Goal: Information Seeking & Learning: Learn about a topic

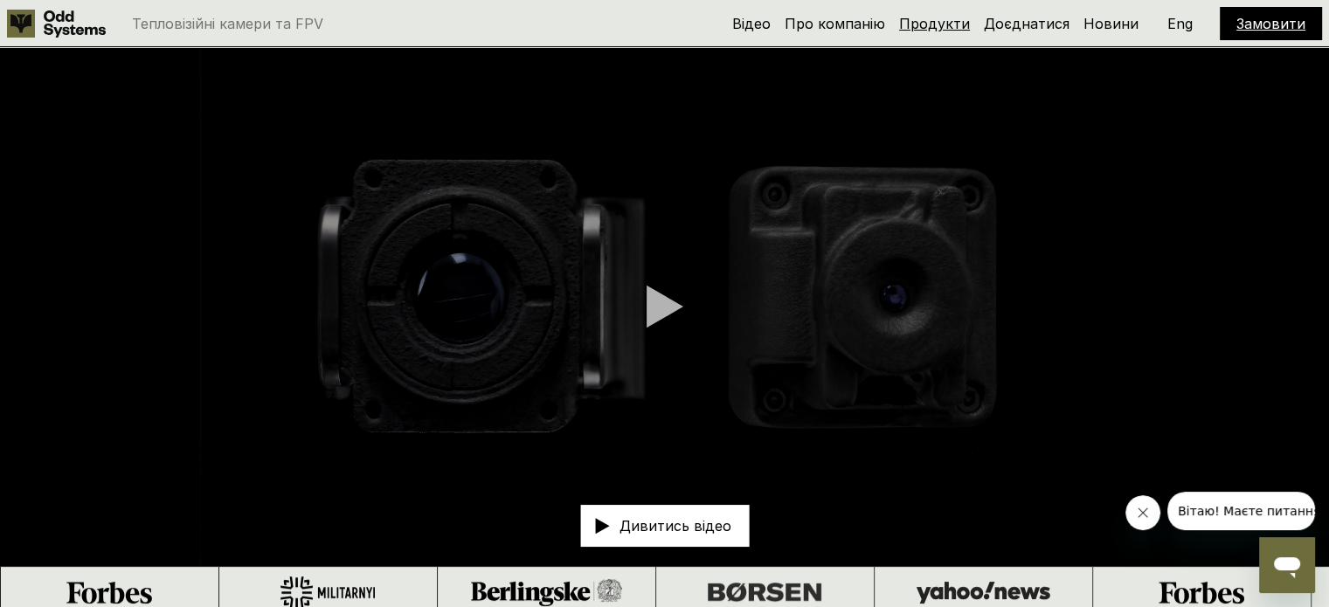
click at [943, 17] on link "Продукти" at bounding box center [934, 23] width 71 height 17
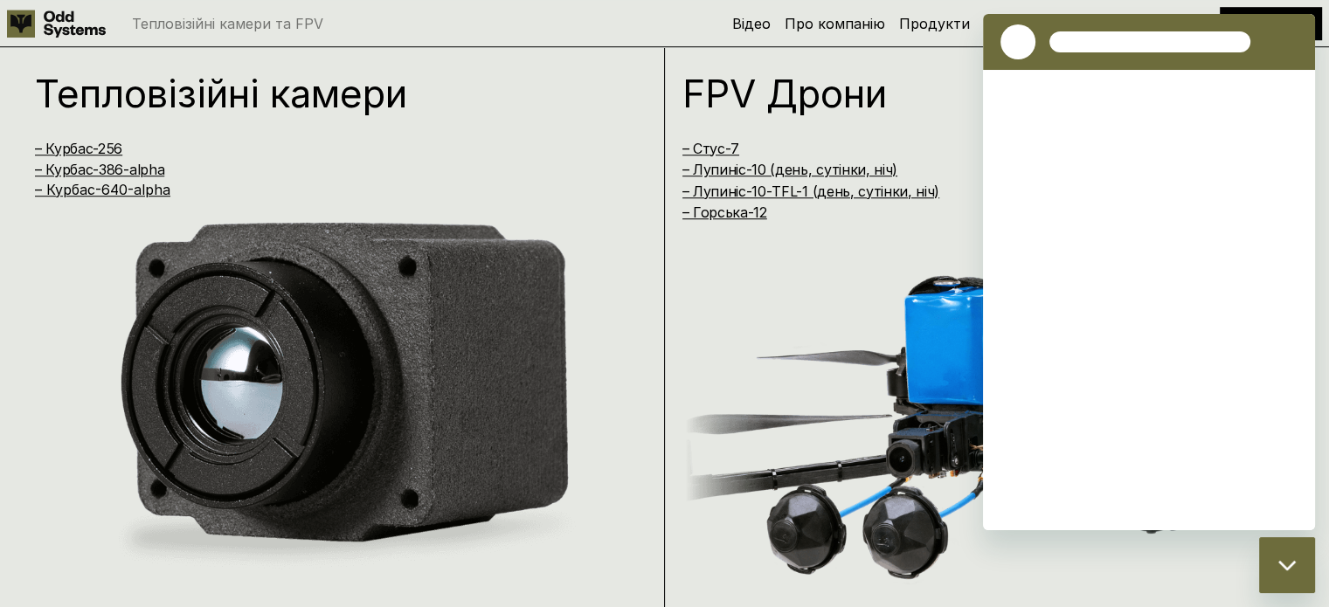
scroll to position [1226, 0]
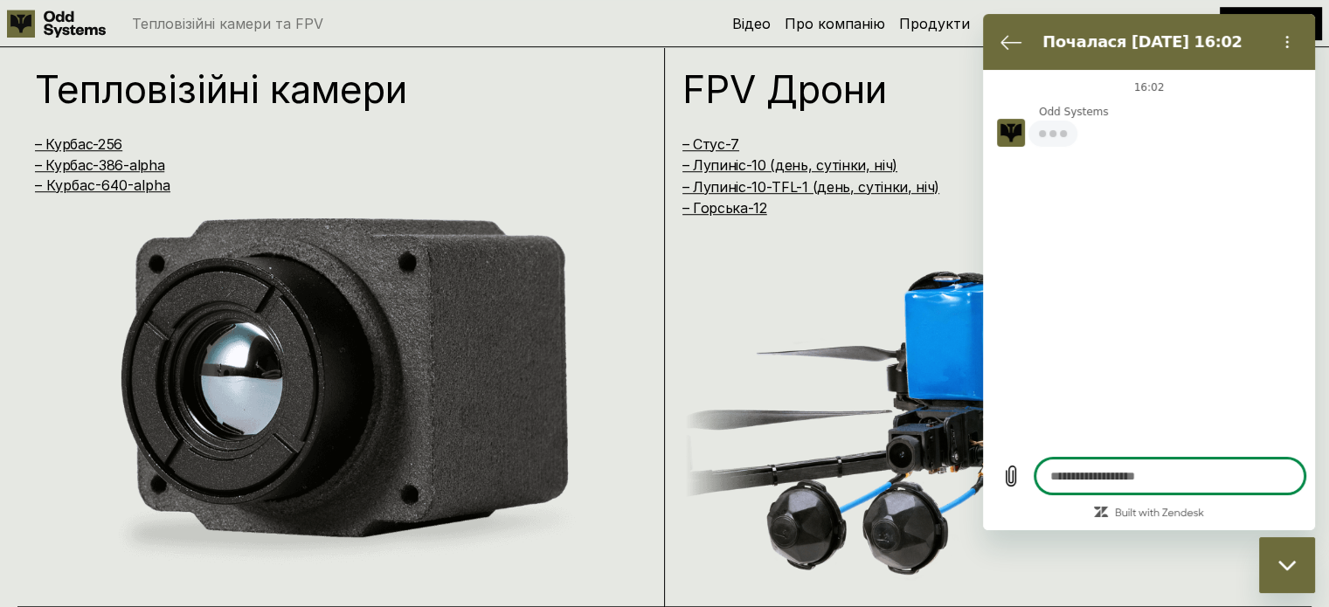
type textarea "*"
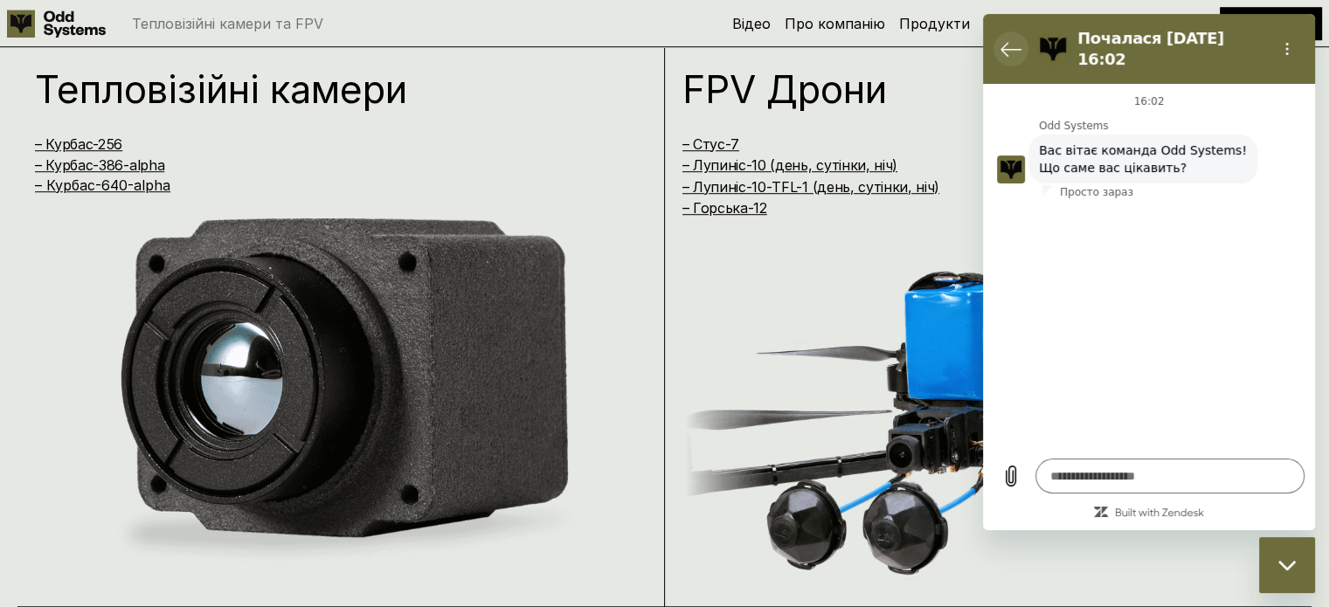
click at [1004, 38] on icon "Повернутися до списку розмов" at bounding box center [1011, 48] width 21 height 21
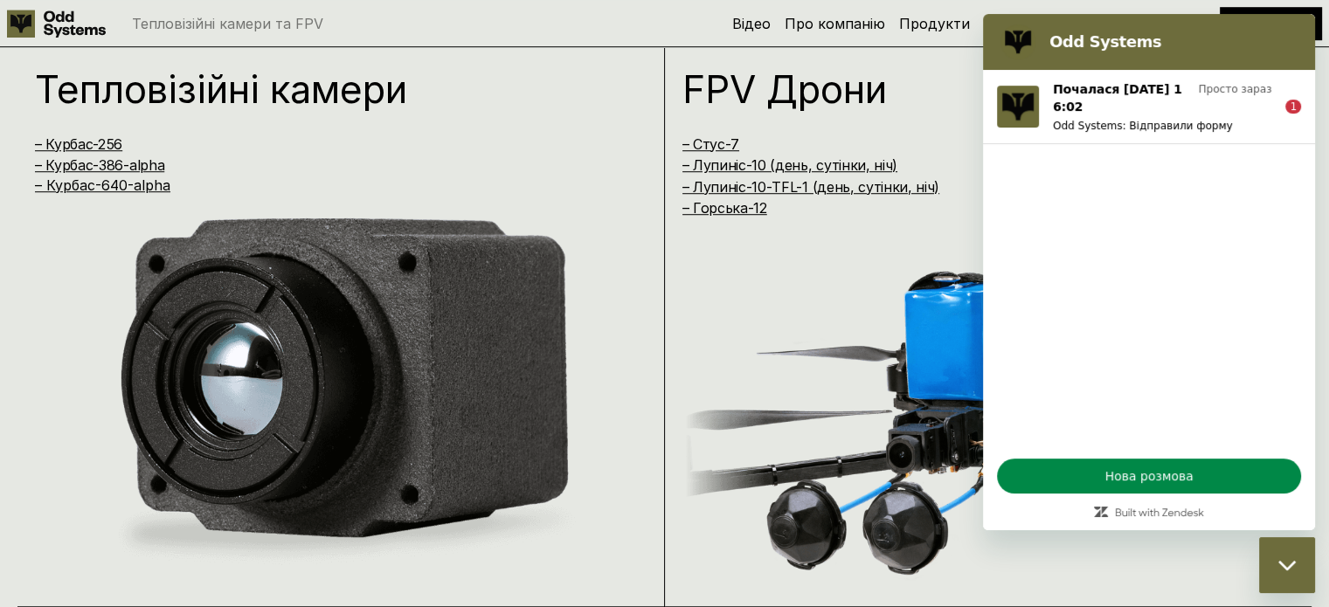
click at [1283, 568] on icon "Закрити вікно обміну повідомленнями" at bounding box center [1288, 565] width 18 height 11
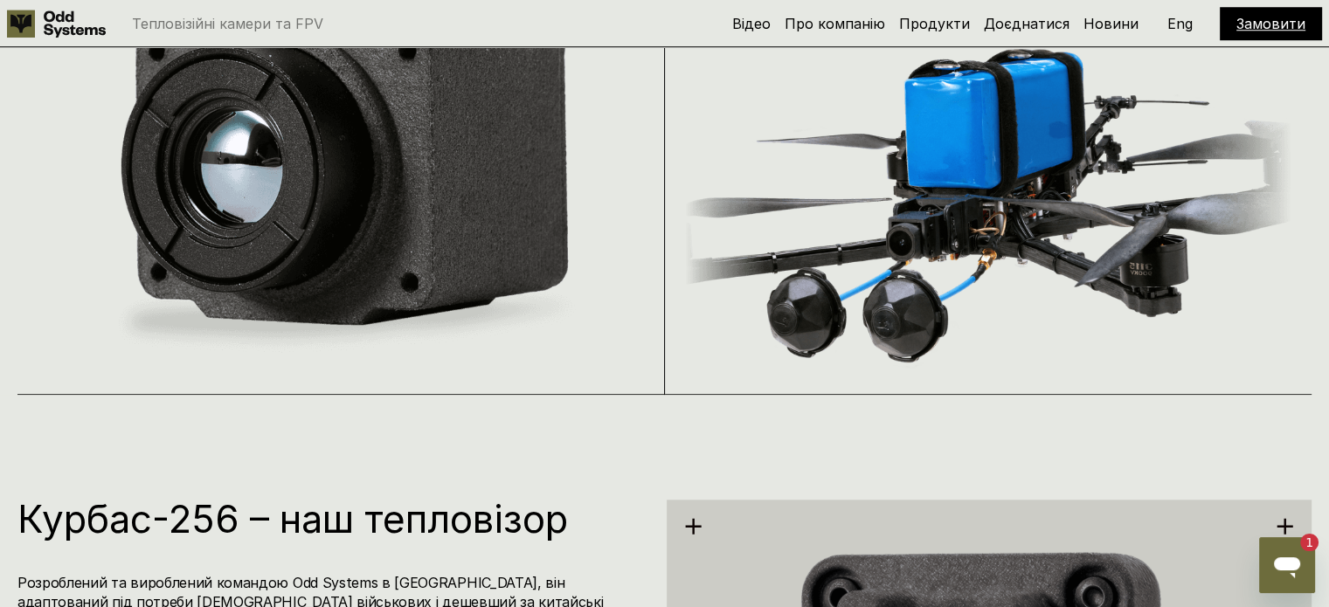
scroll to position [1139, 0]
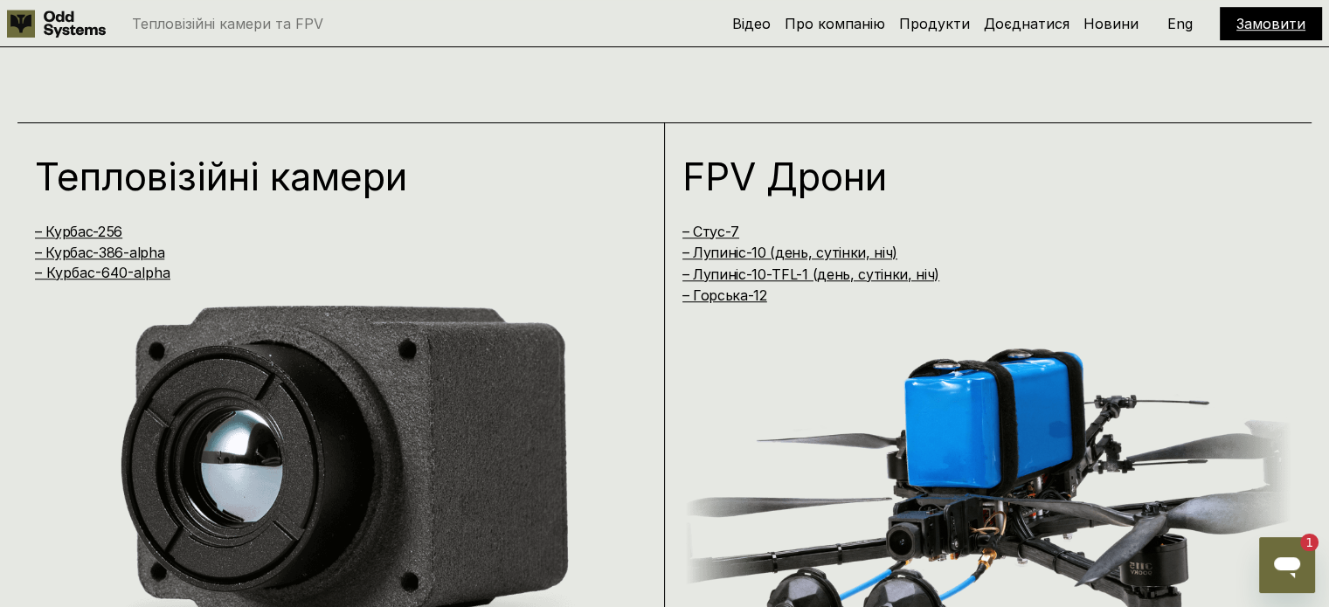
click at [776, 244] on h4 "– Лупиніс-10 (день, сутінки, ніч)" at bounding box center [970, 252] width 575 height 19
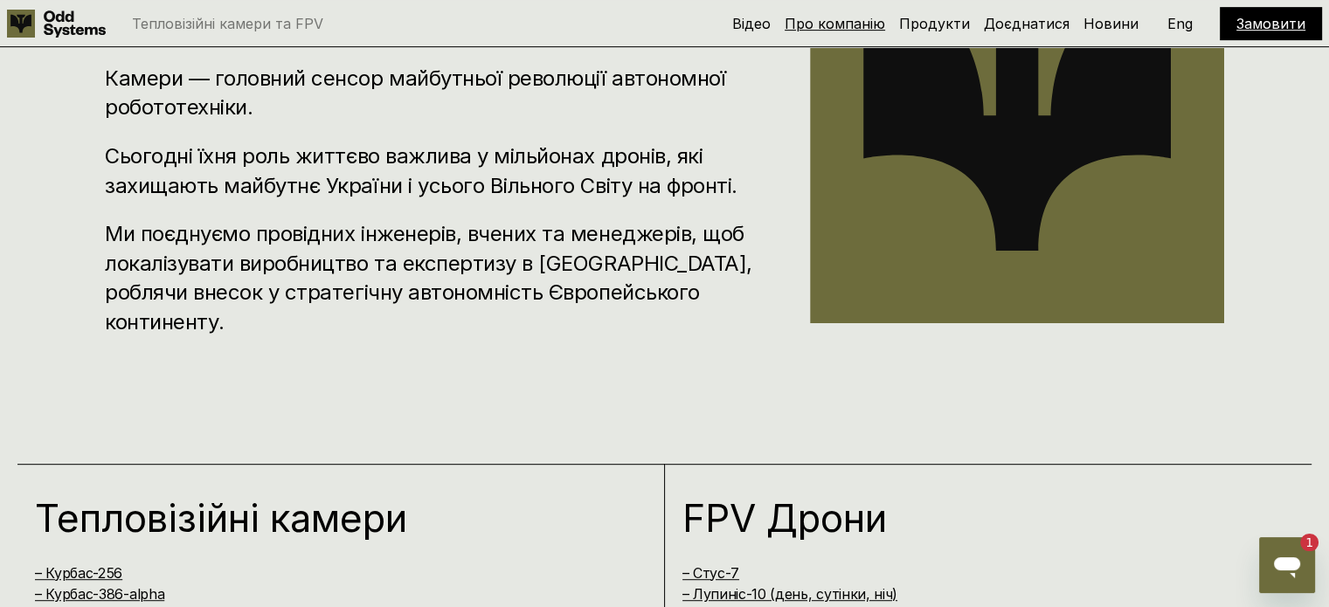
scroll to position [789, 0]
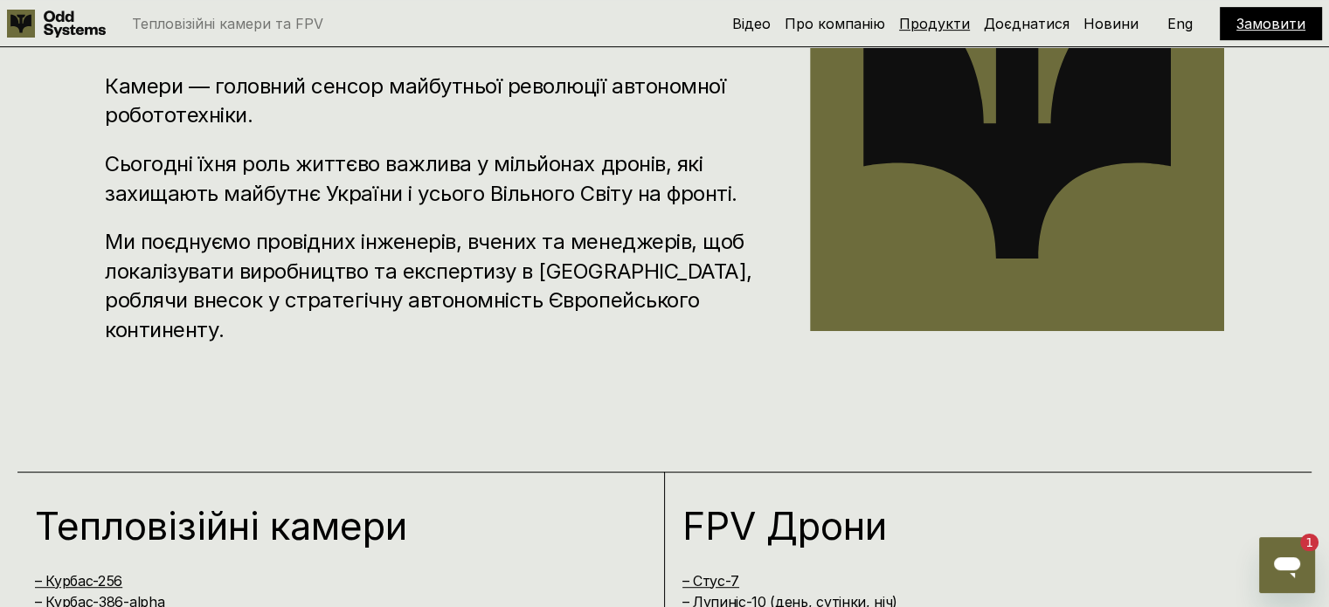
click at [940, 17] on link "Продукти" at bounding box center [934, 23] width 71 height 17
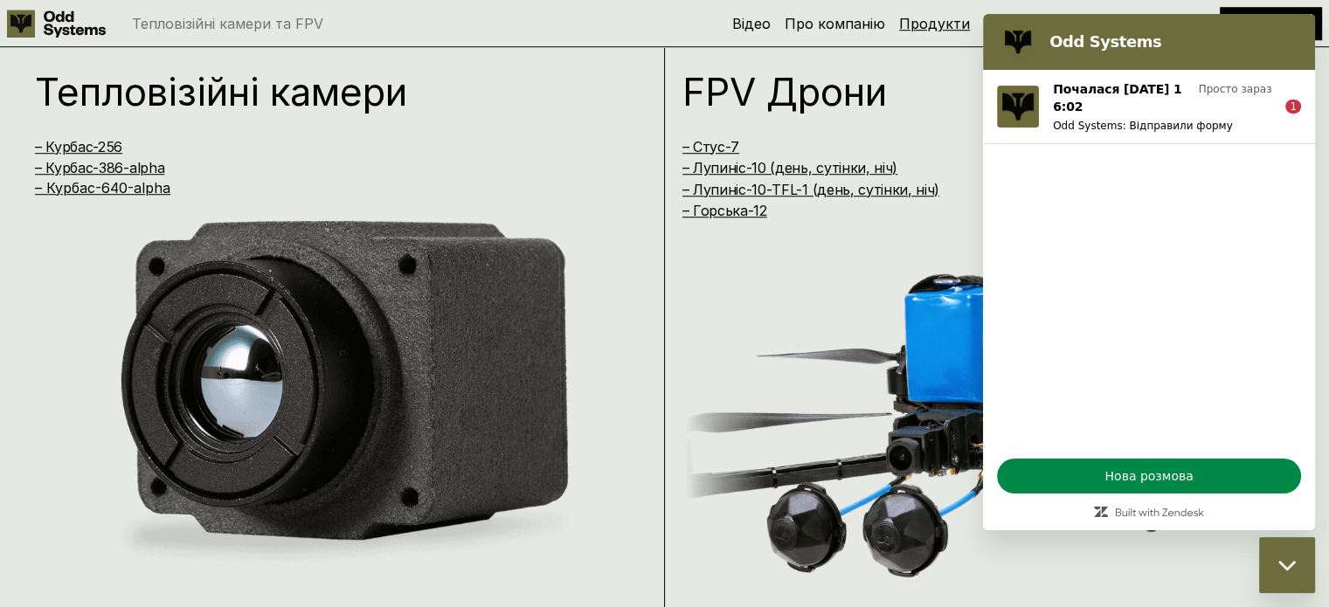
scroll to position [1226, 0]
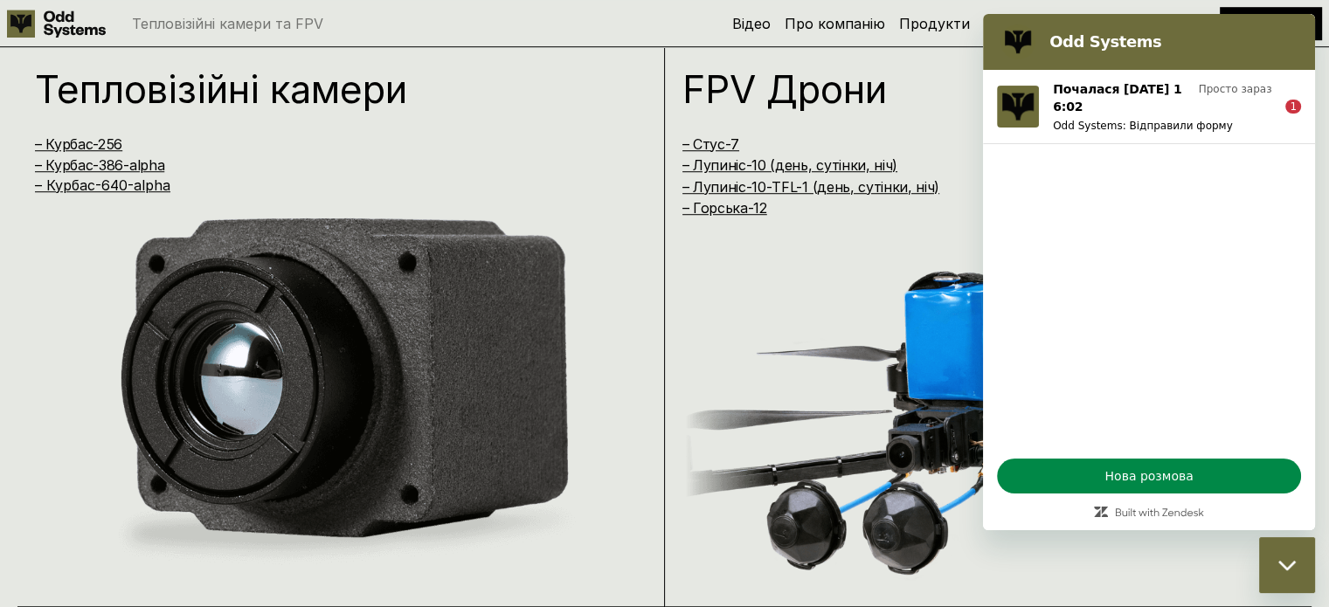
drag, startPoint x: 1279, startPoint y: 561, endPoint x: 2514, endPoint y: 1100, distance: 1347.2
click at [1279, 561] on icon "Закрити вікно обміну повідомленнями" at bounding box center [1288, 565] width 18 height 11
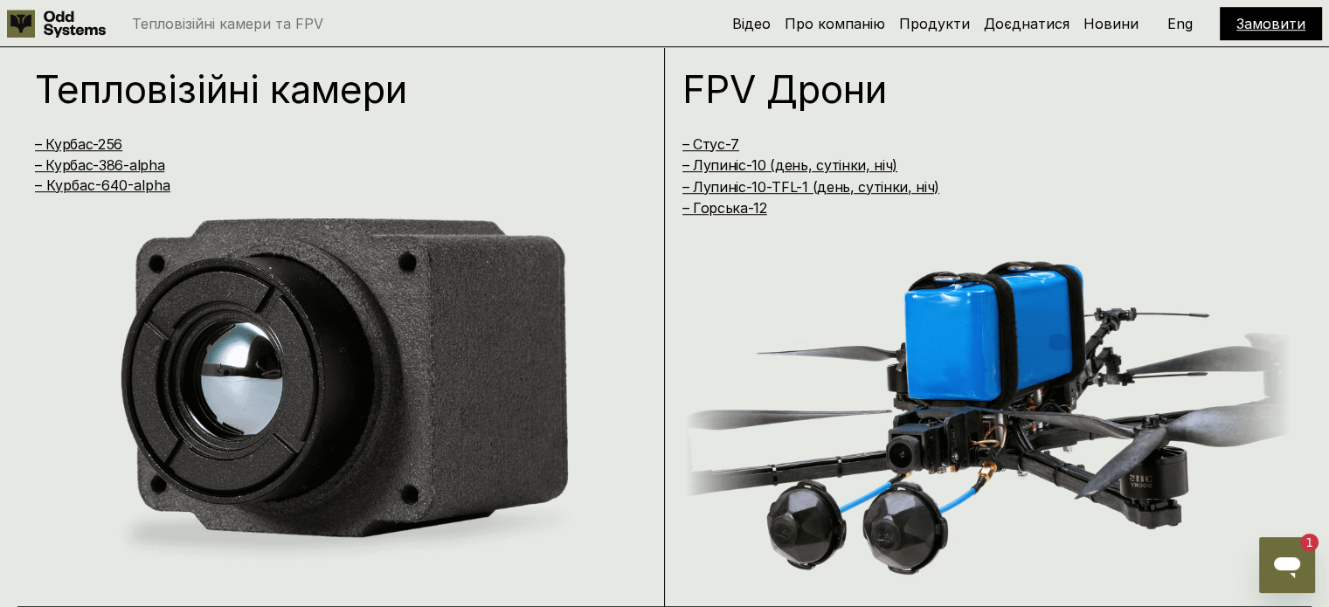
scroll to position [0, 0]
click at [775, 186] on link "– Лупиніс-10-TFL-1 (день, сутінки, ніч)" at bounding box center [812, 186] width 258 height 17
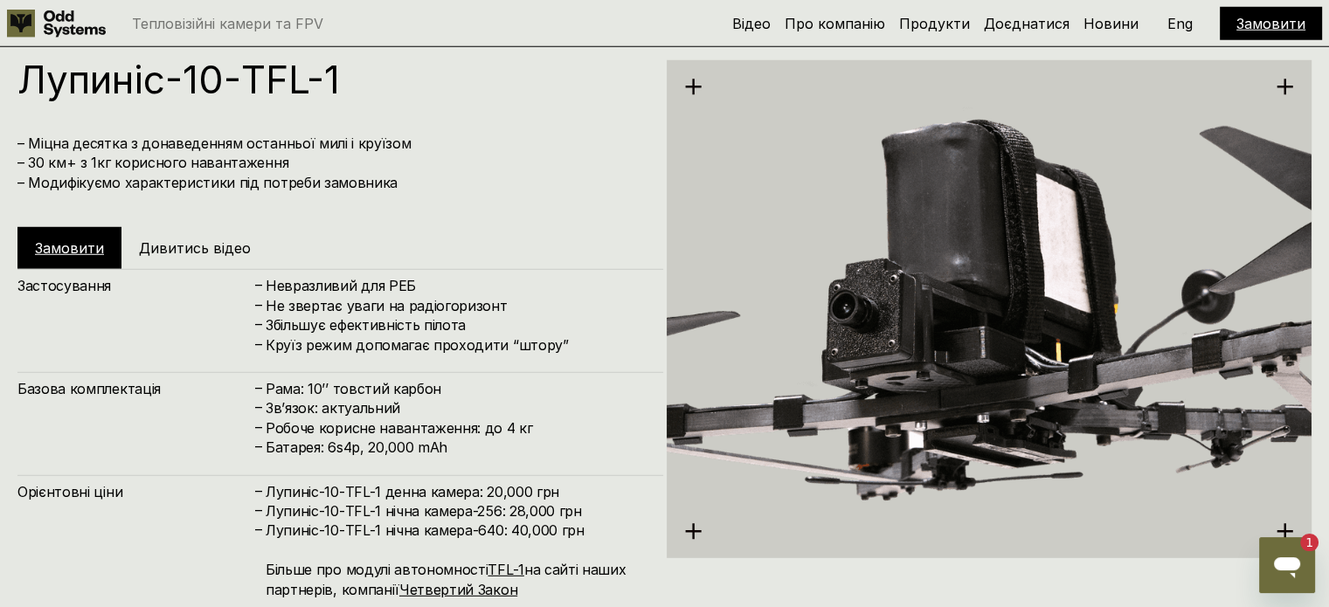
scroll to position [4872, 0]
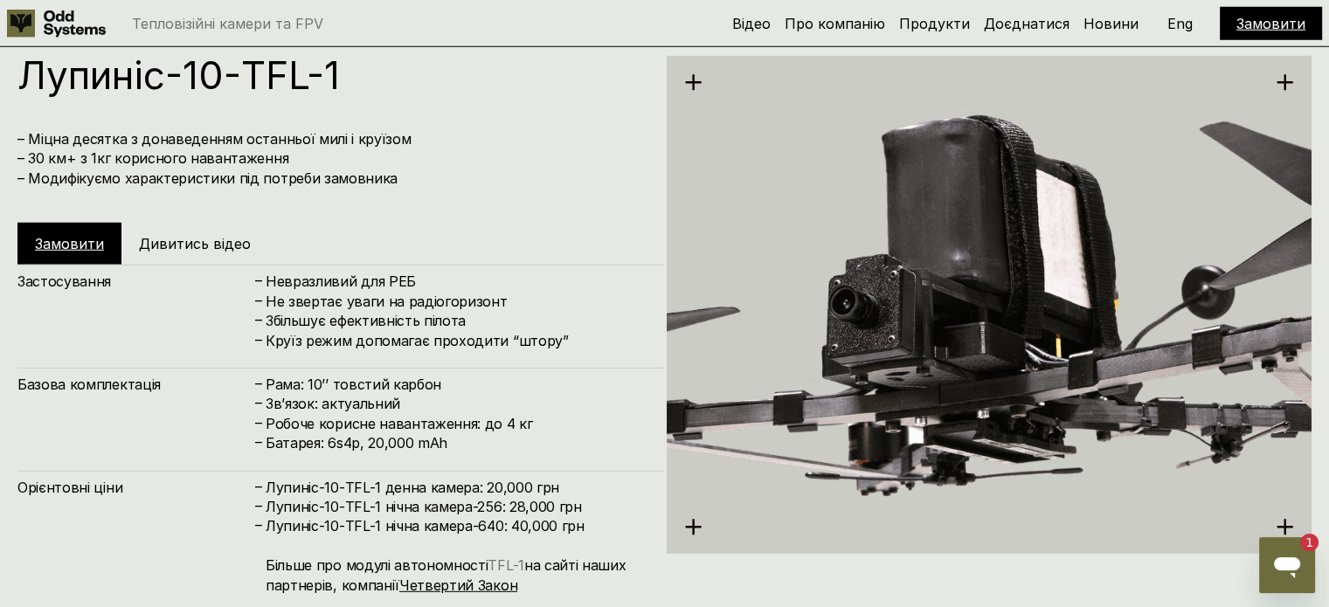
click at [511, 560] on link "TFL-1" at bounding box center [506, 565] width 36 height 17
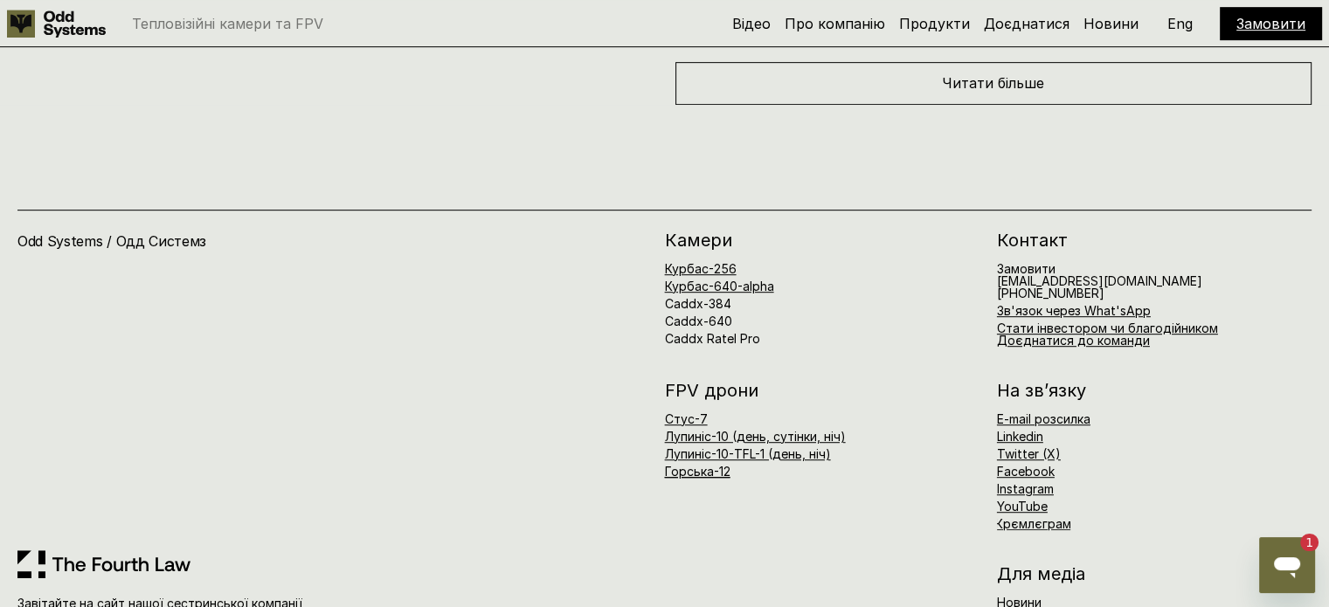
scroll to position [7604, 0]
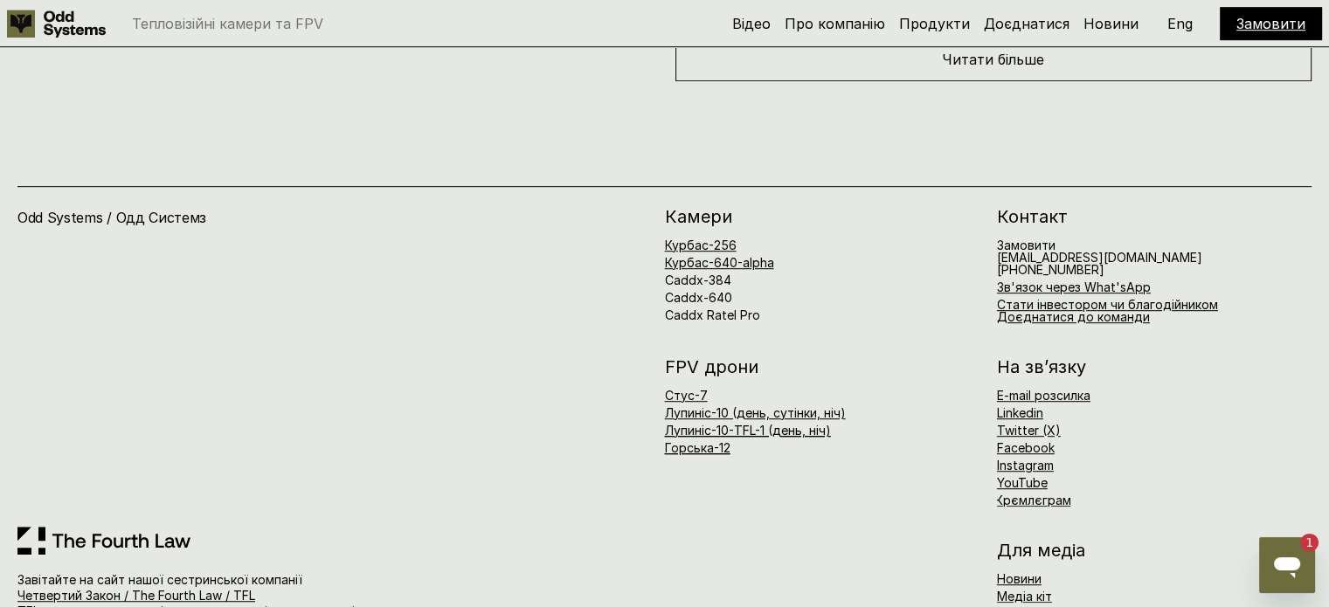
click at [758, 423] on link "Лупиніс-10-TFL-1 (день, ніч)" at bounding box center [748, 430] width 166 height 15
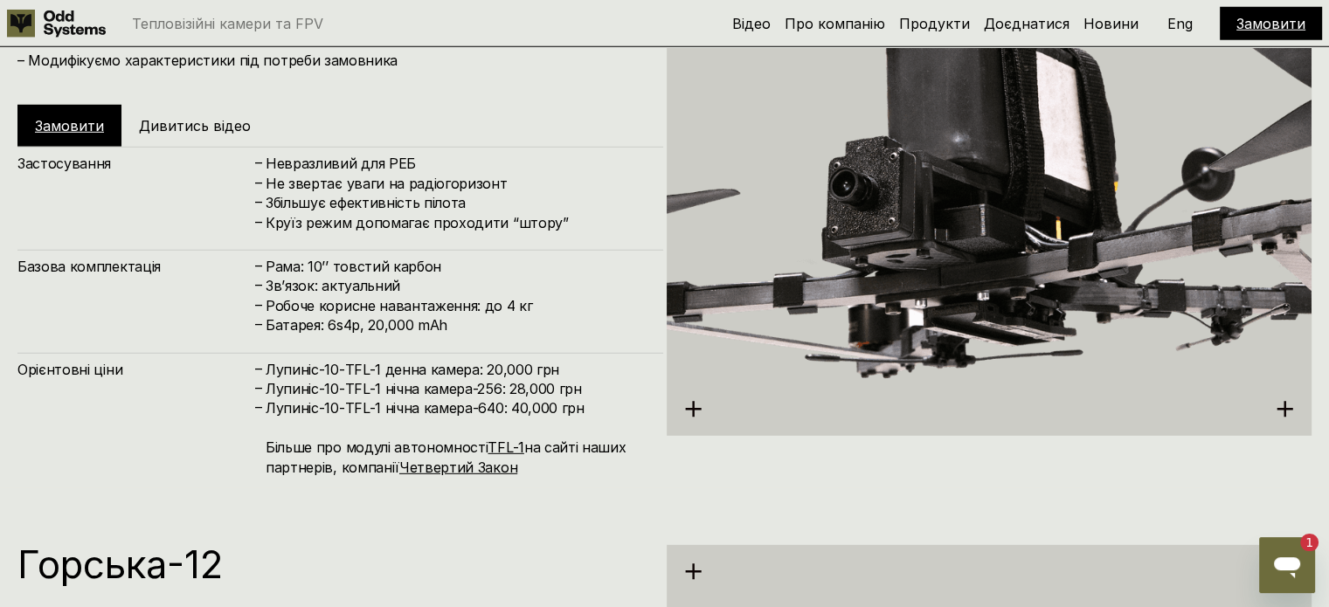
scroll to position [5221, 0]
